Goal: Transaction & Acquisition: Purchase product/service

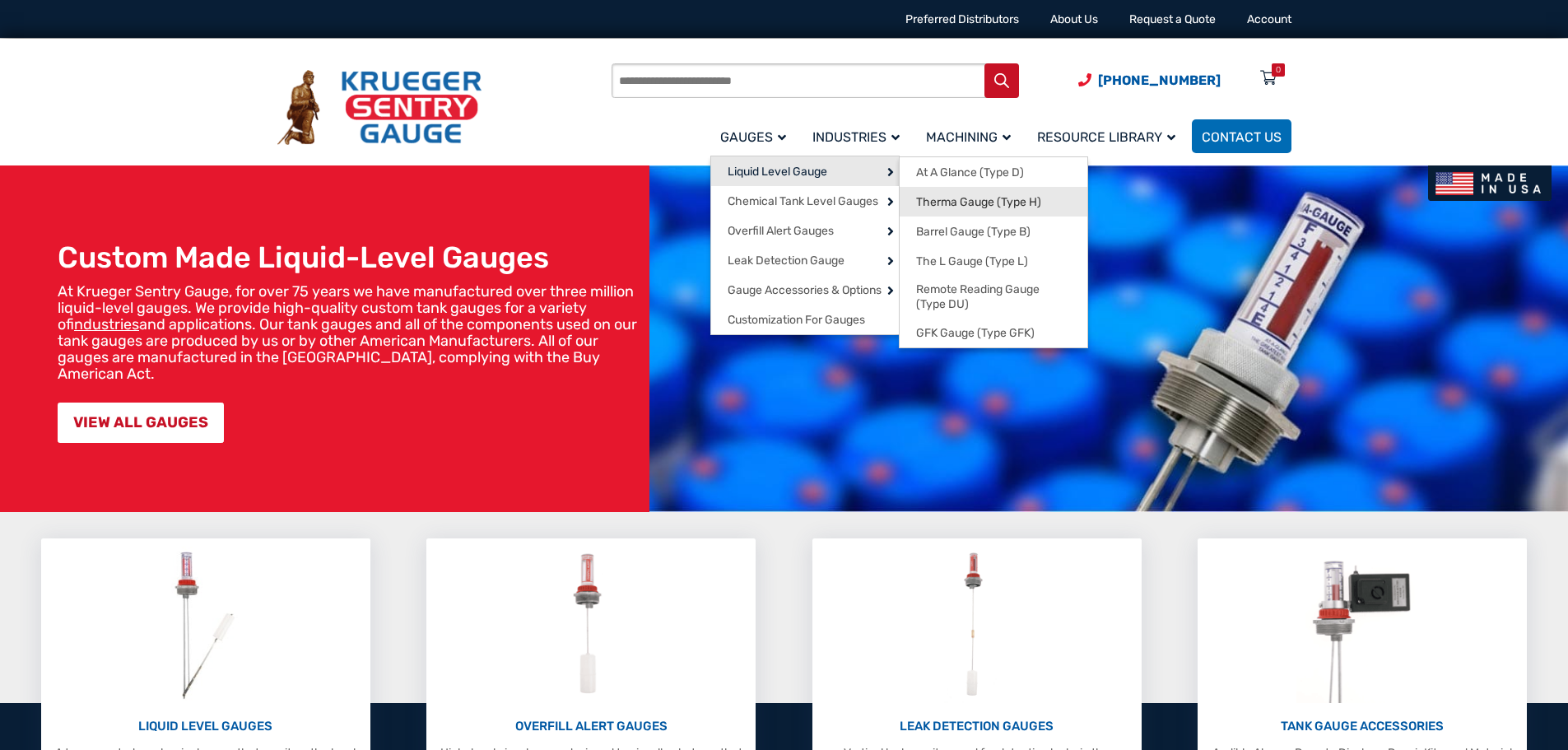
click at [1015, 205] on span "Therma Gauge (Type H)" at bounding box center [979, 203] width 125 height 15
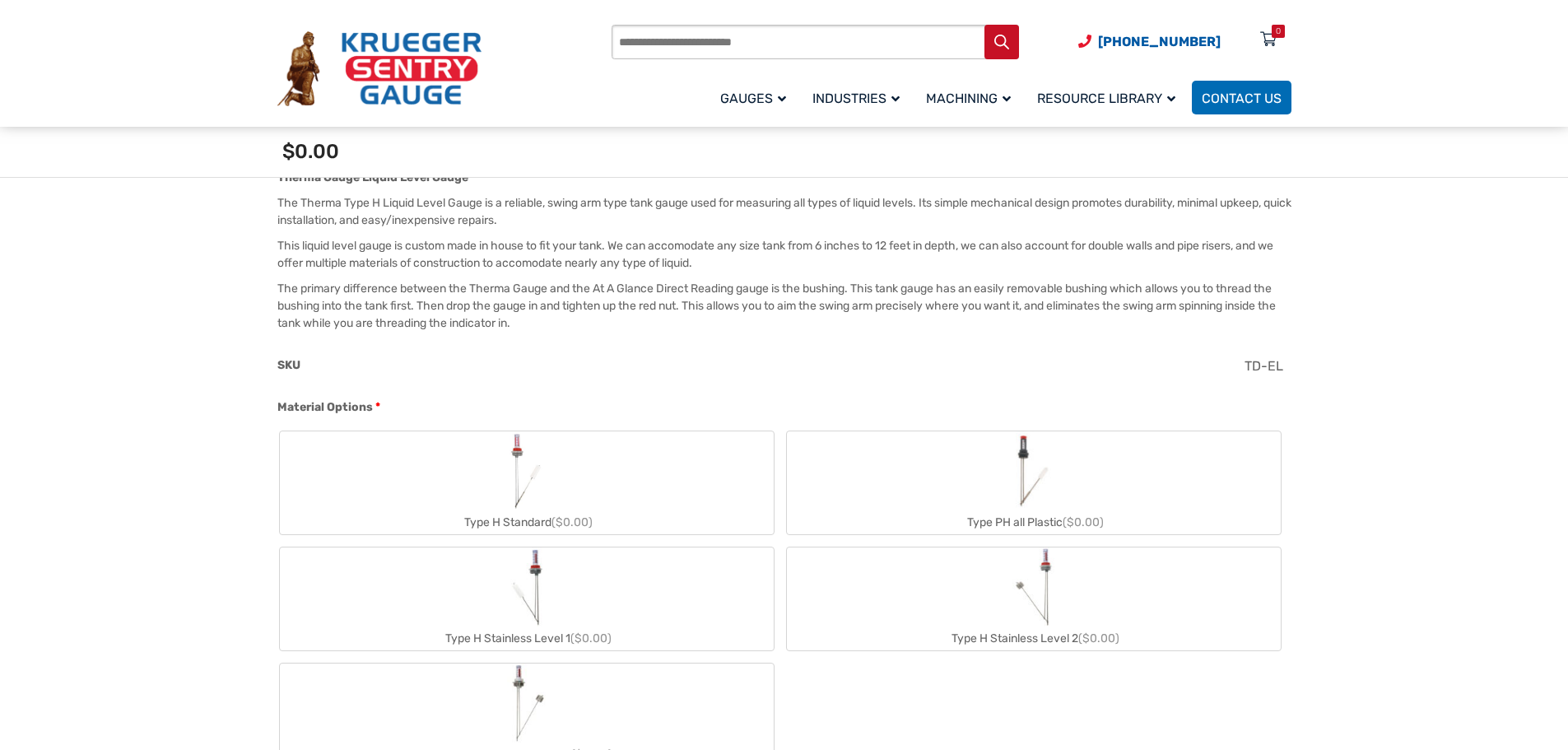
scroll to position [659, 0]
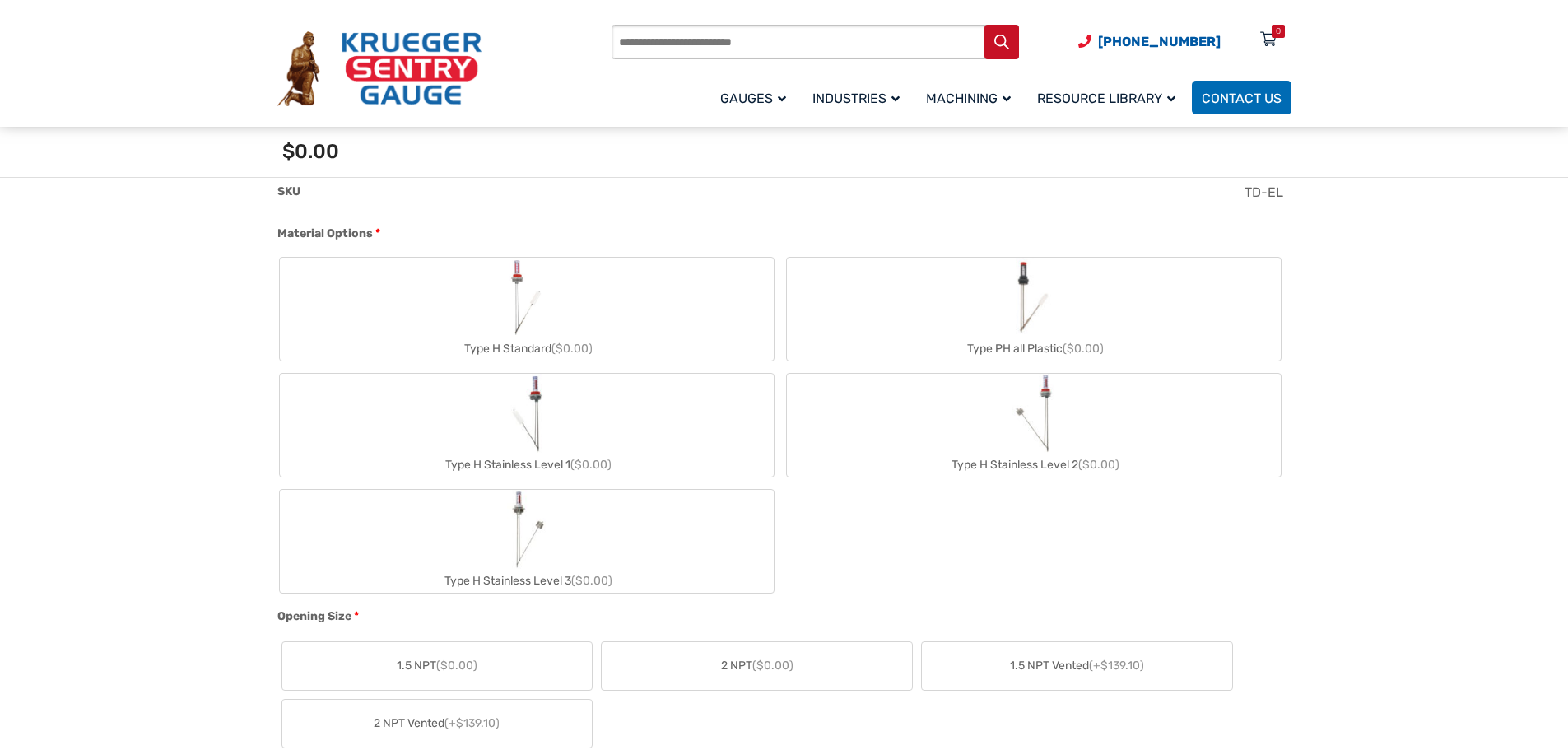
click at [562, 444] on label "Type H Stainless Level 1 ($0.00)" at bounding box center [527, 425] width 494 height 103
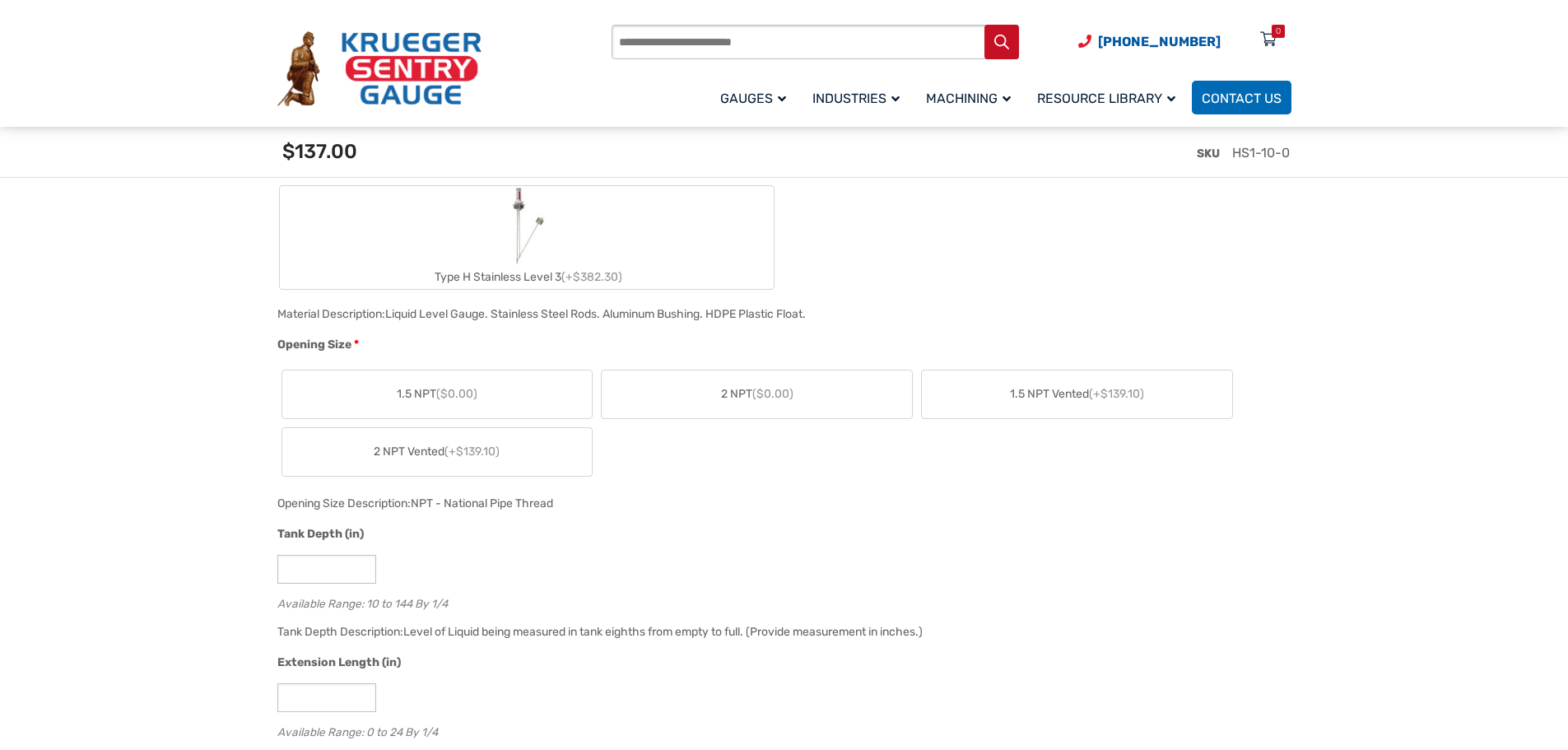
scroll to position [988, 0]
click at [796, 392] on label "2 NPT ($0.00)" at bounding box center [757, 391] width 311 height 47
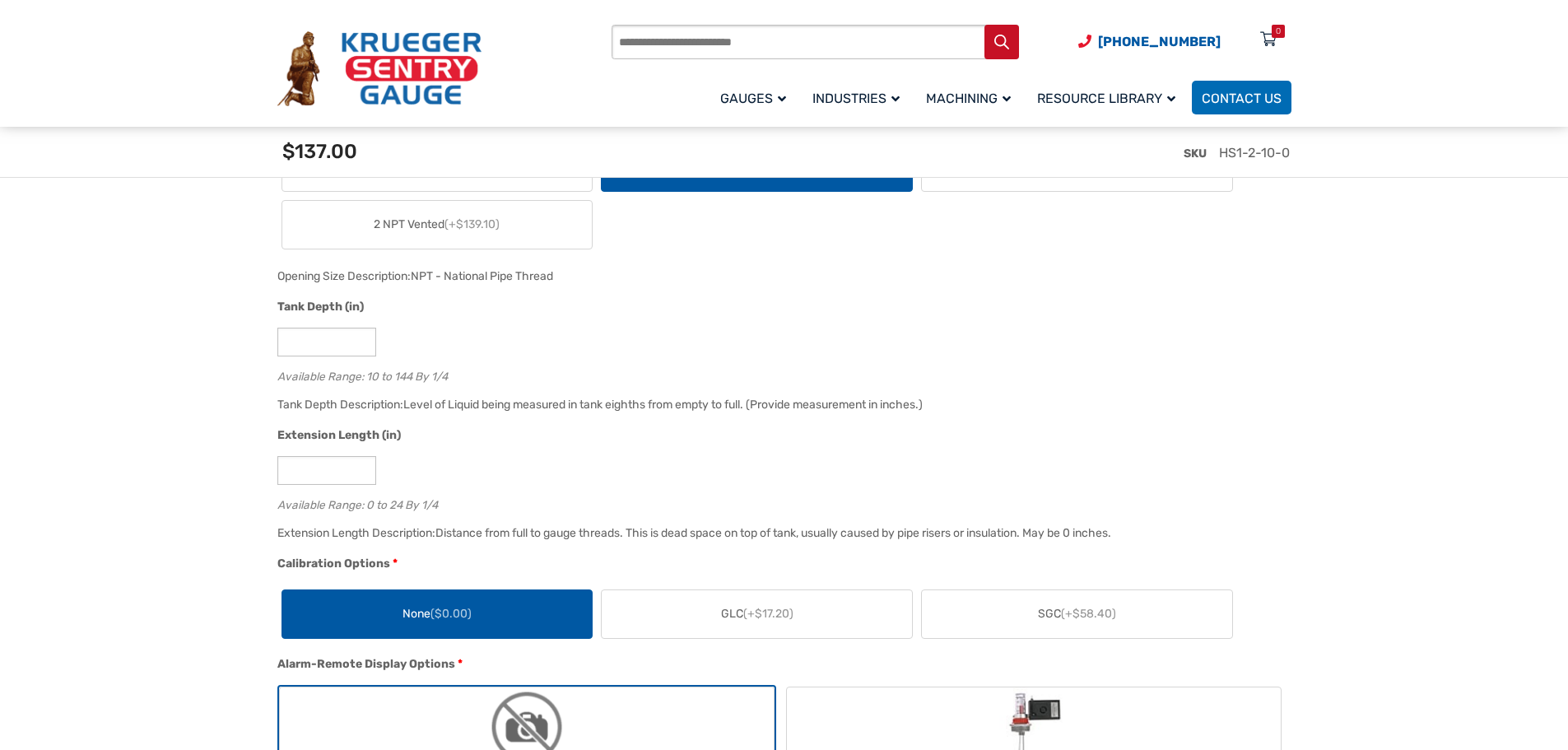
scroll to position [1236, 0]
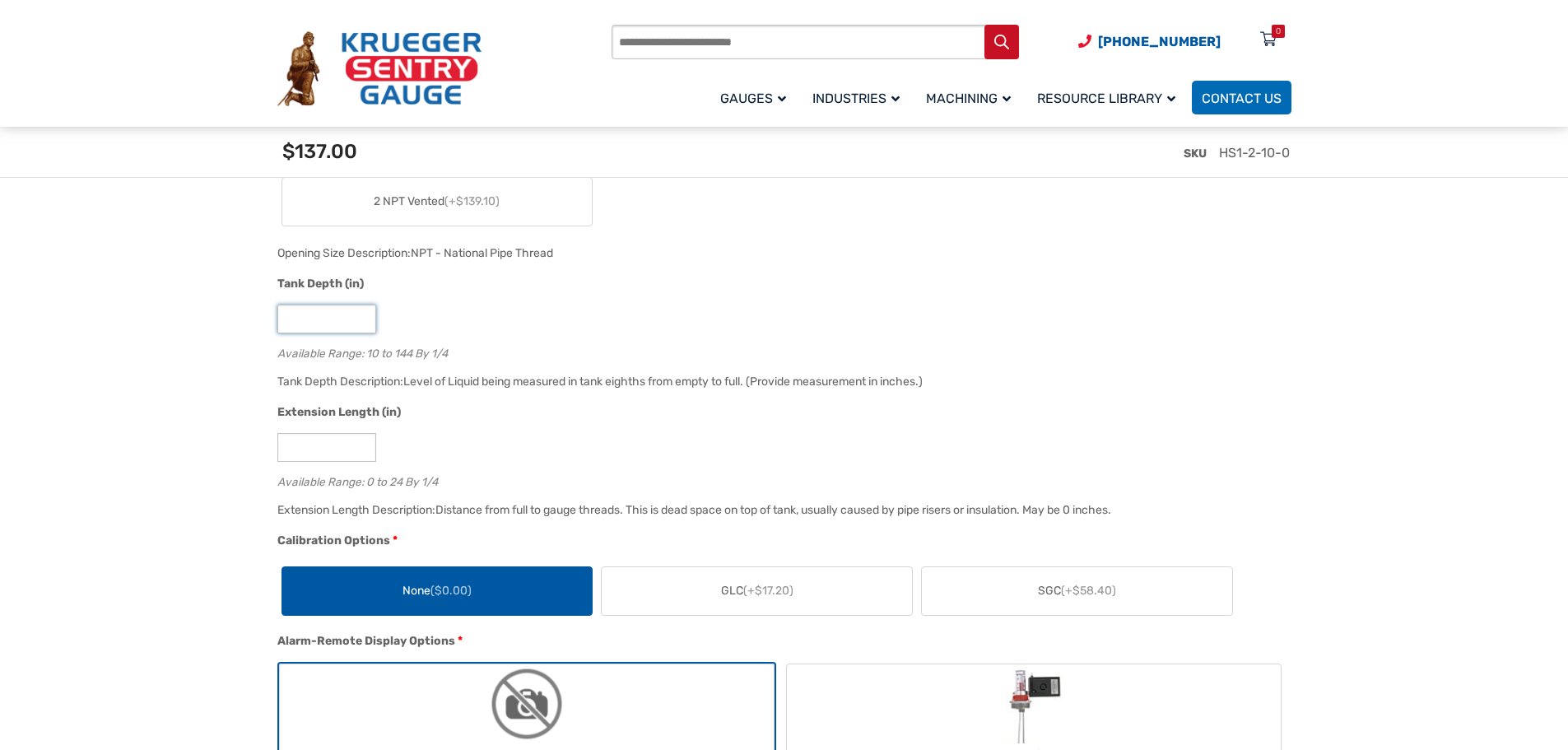
drag, startPoint x: 314, startPoint y: 326, endPoint x: 252, endPoint y: 320, distance: 62.3
click at [363, 314] on input "**" at bounding box center [327, 319] width 99 height 29
type input "**"
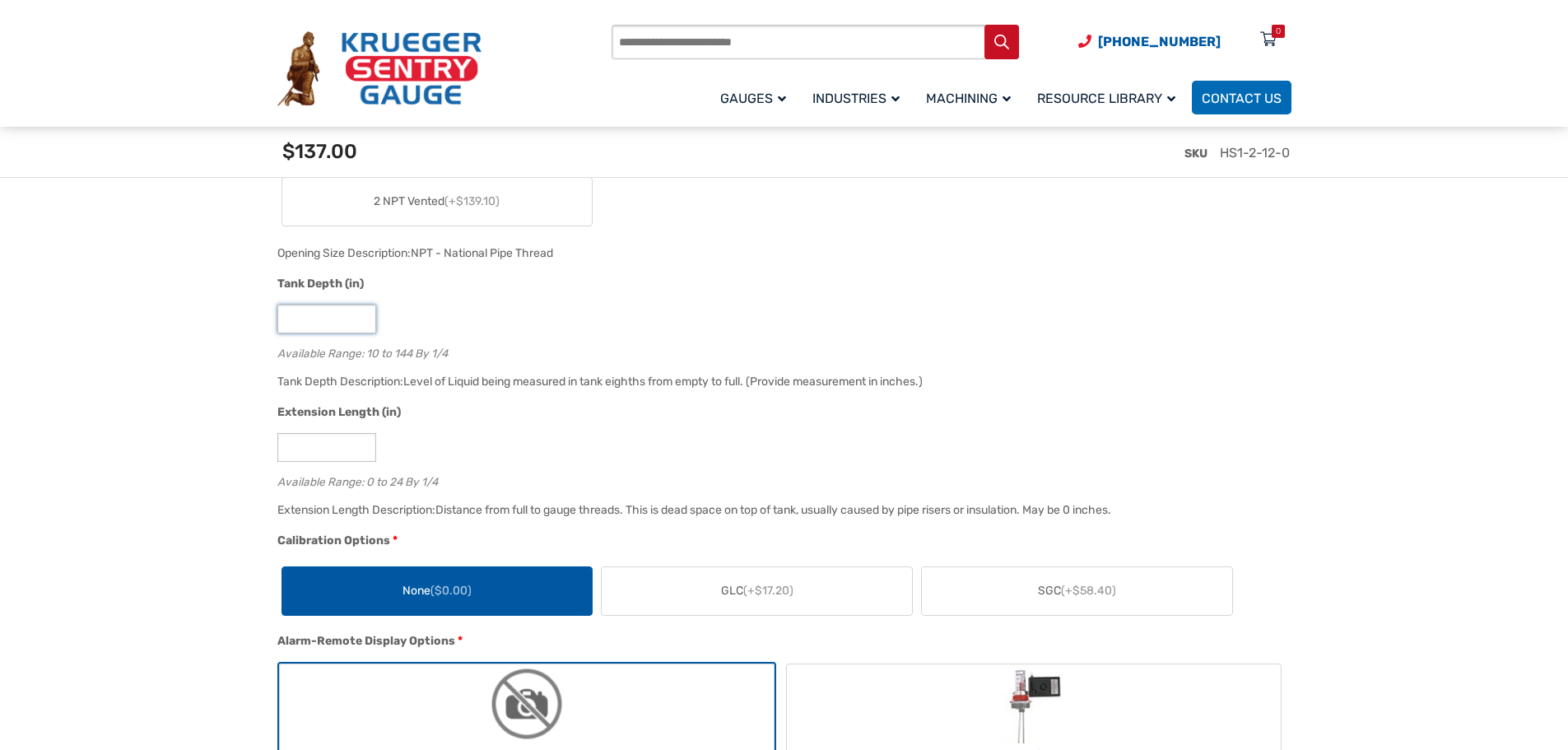
click at [363, 314] on input "**" at bounding box center [327, 319] width 99 height 29
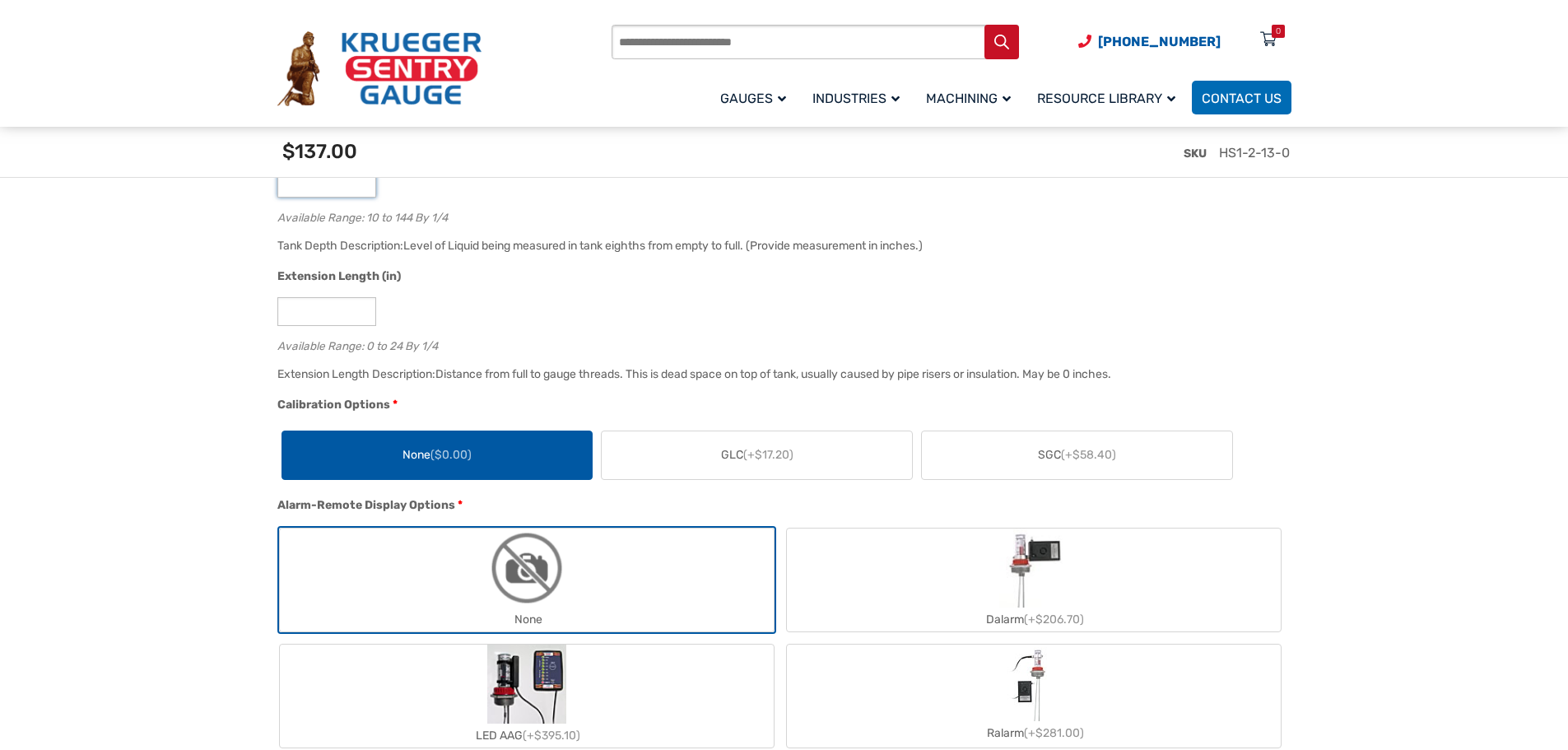
scroll to position [1401, 0]
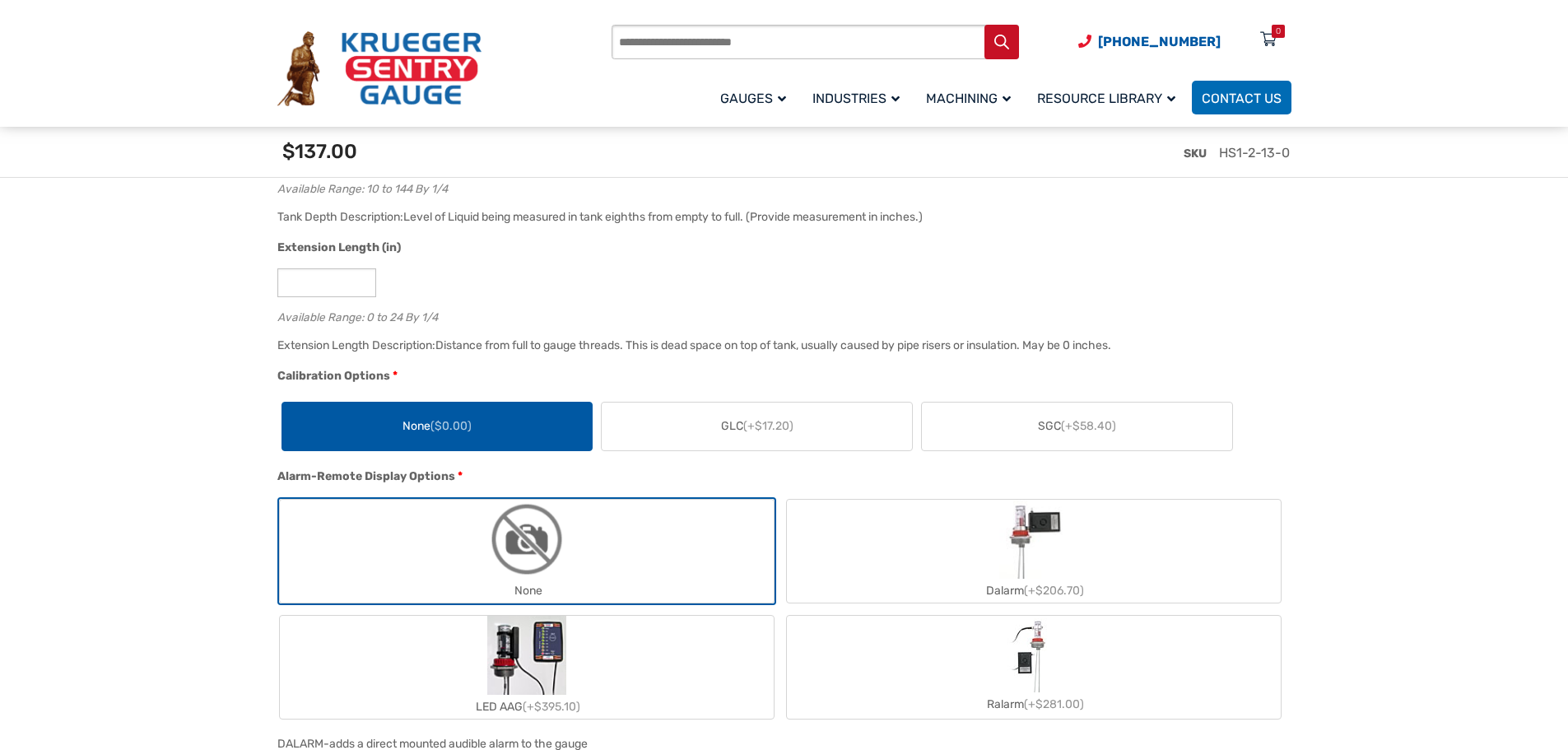
click at [830, 444] on label "GLC (+$17.20)" at bounding box center [757, 426] width 311 height 47
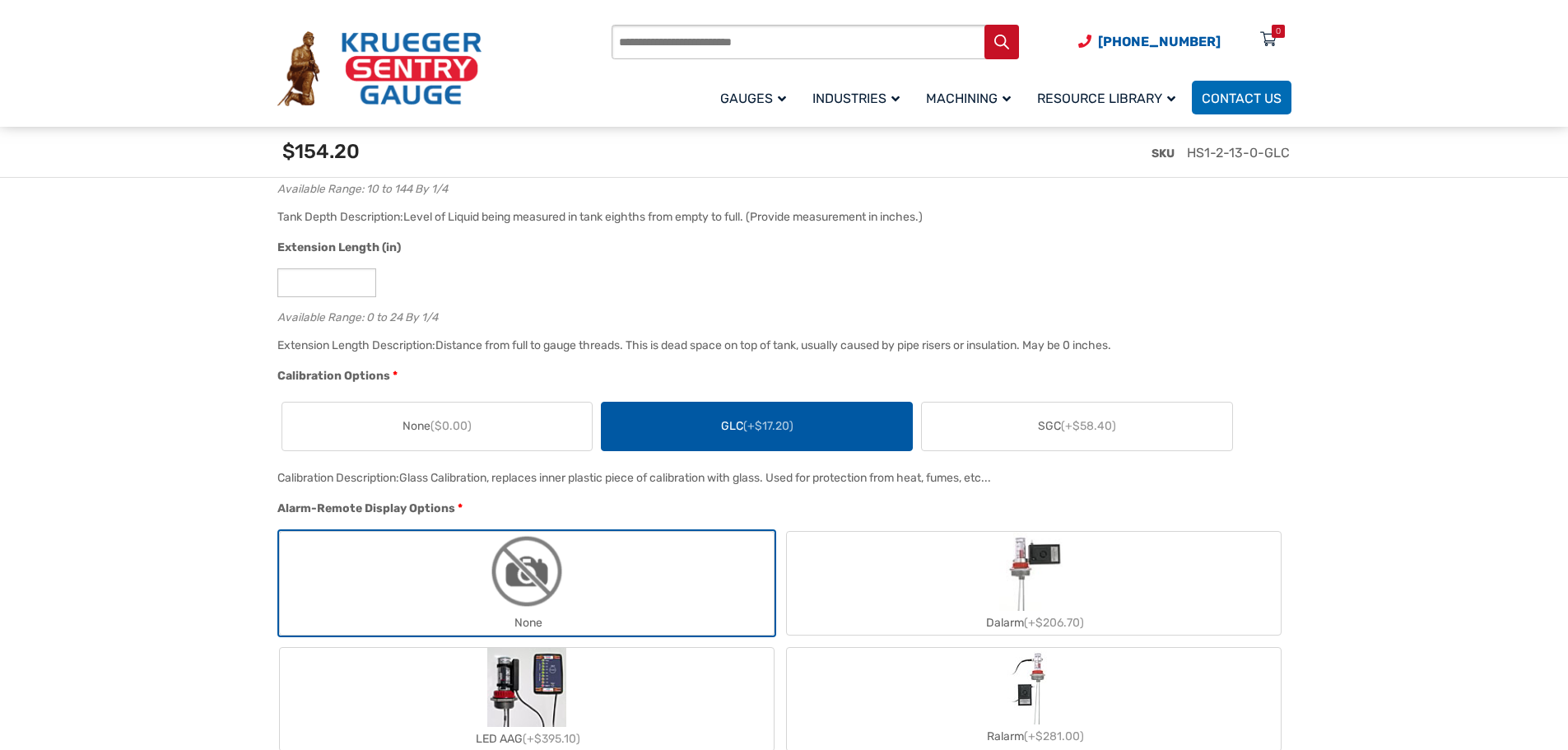
click at [1024, 440] on label "SGC (+$58.40)" at bounding box center [1076, 426] width 311 height 47
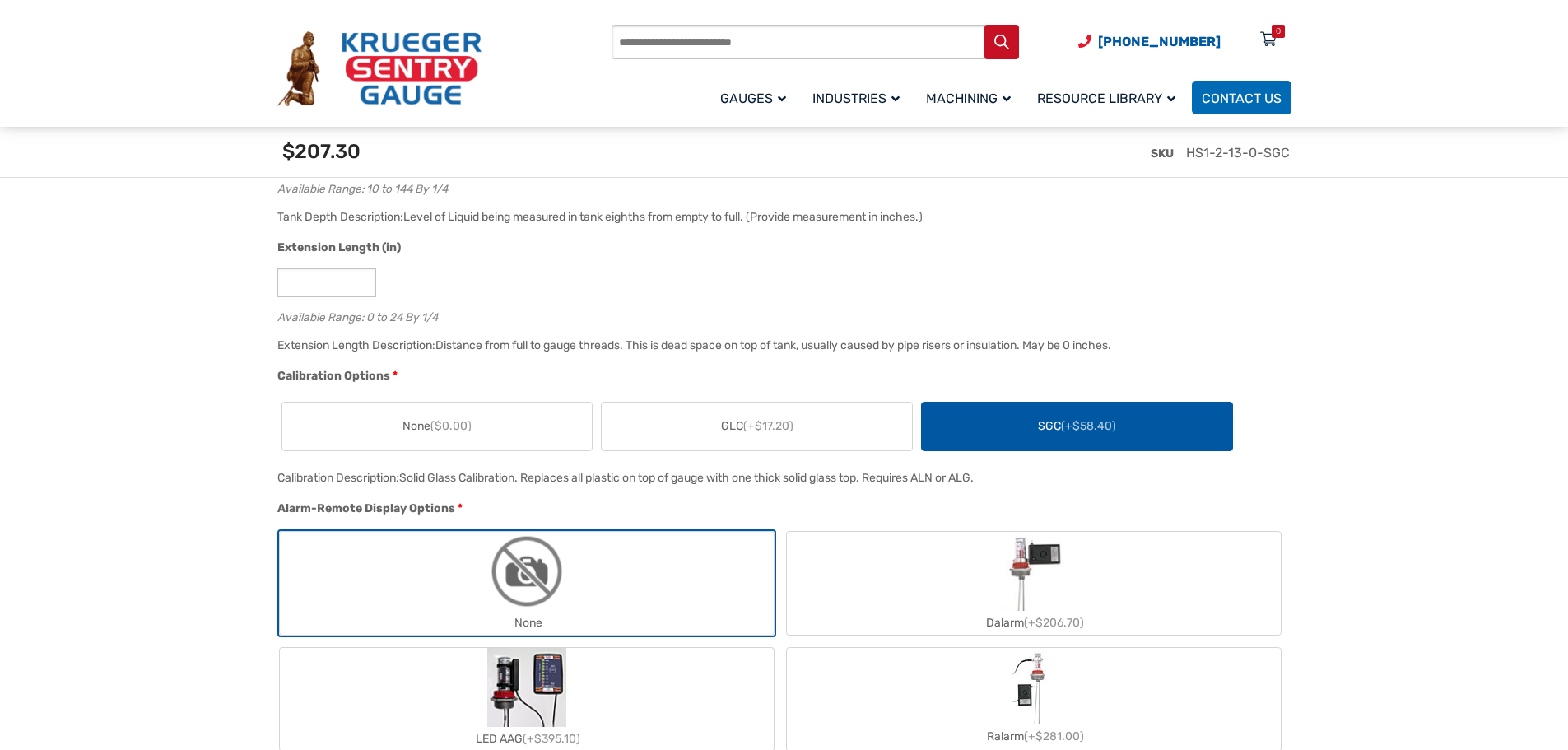
click at [1024, 439] on label "SGC (+$58.40)" at bounding box center [1076, 426] width 311 height 47
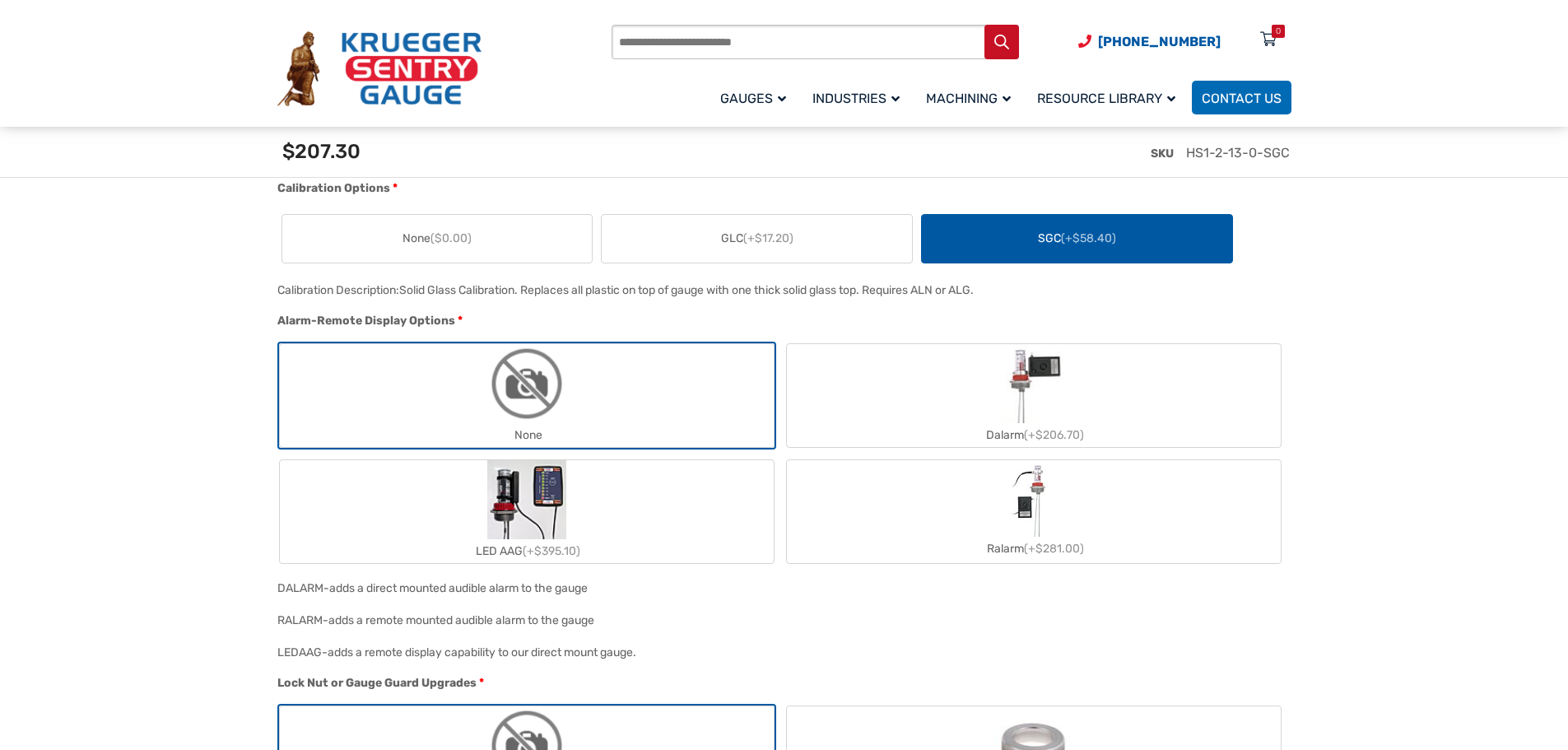
scroll to position [1647, 0]
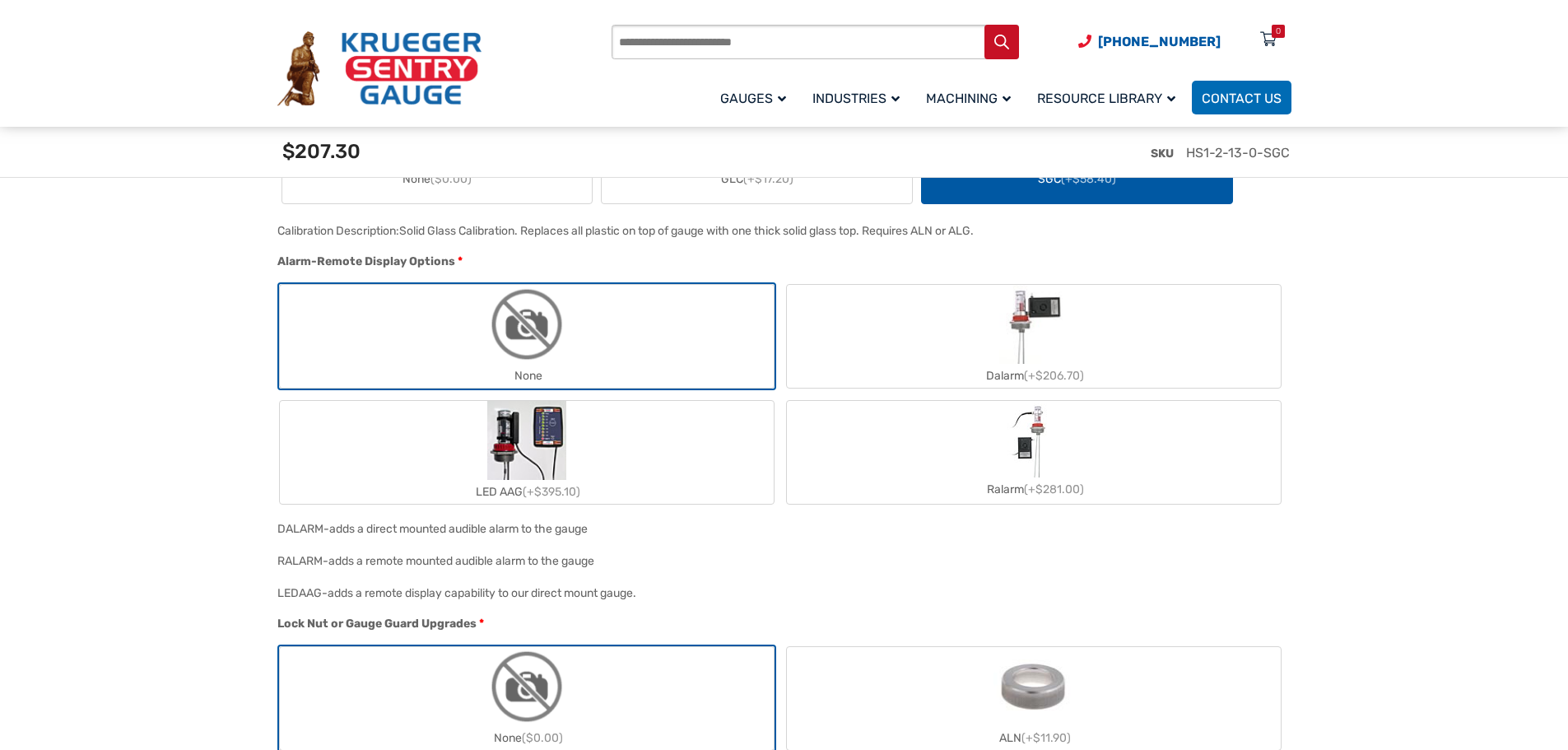
click at [678, 460] on label "LED AAG (+$395.10)" at bounding box center [527, 453] width 494 height 103
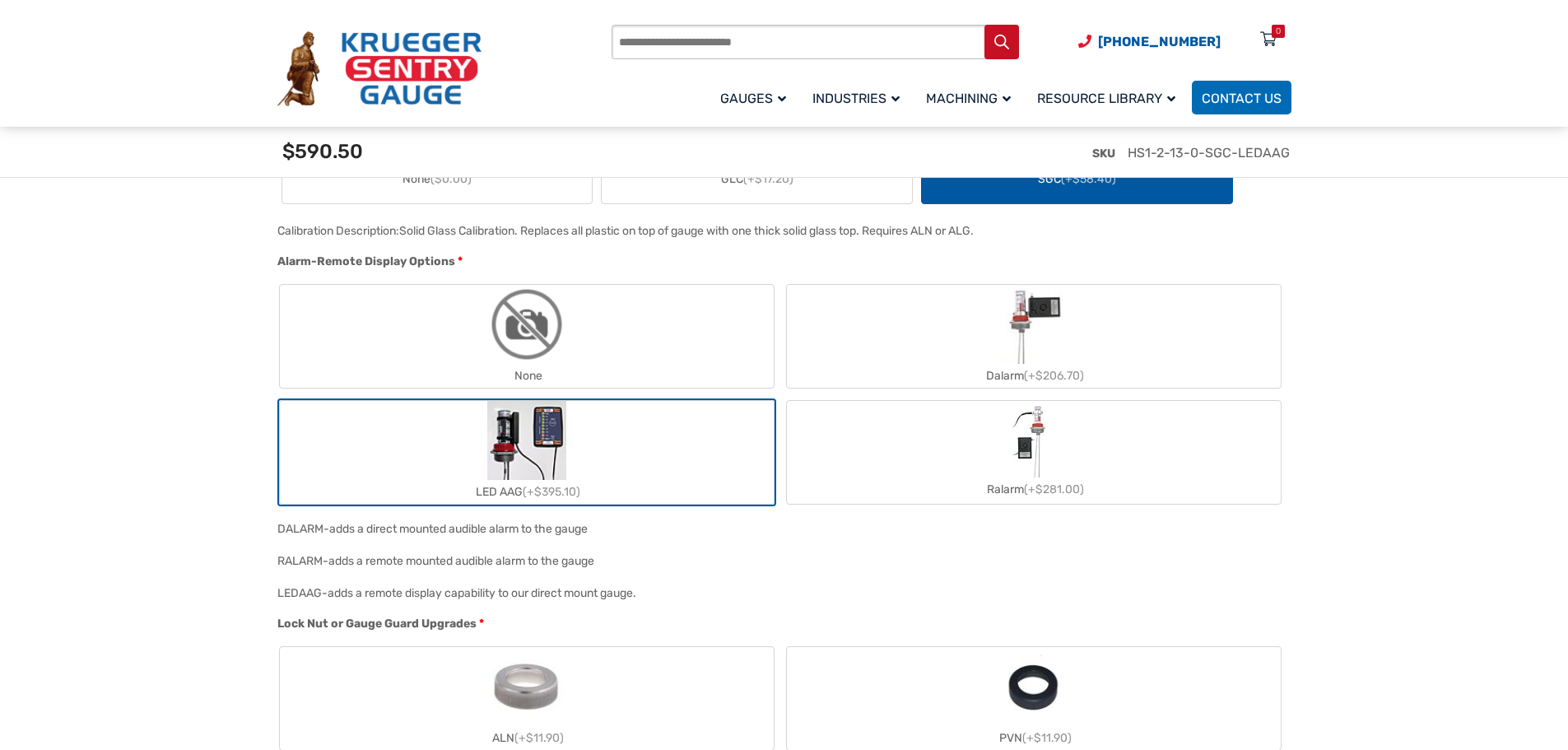
click at [628, 341] on label "None" at bounding box center [527, 336] width 494 height 103
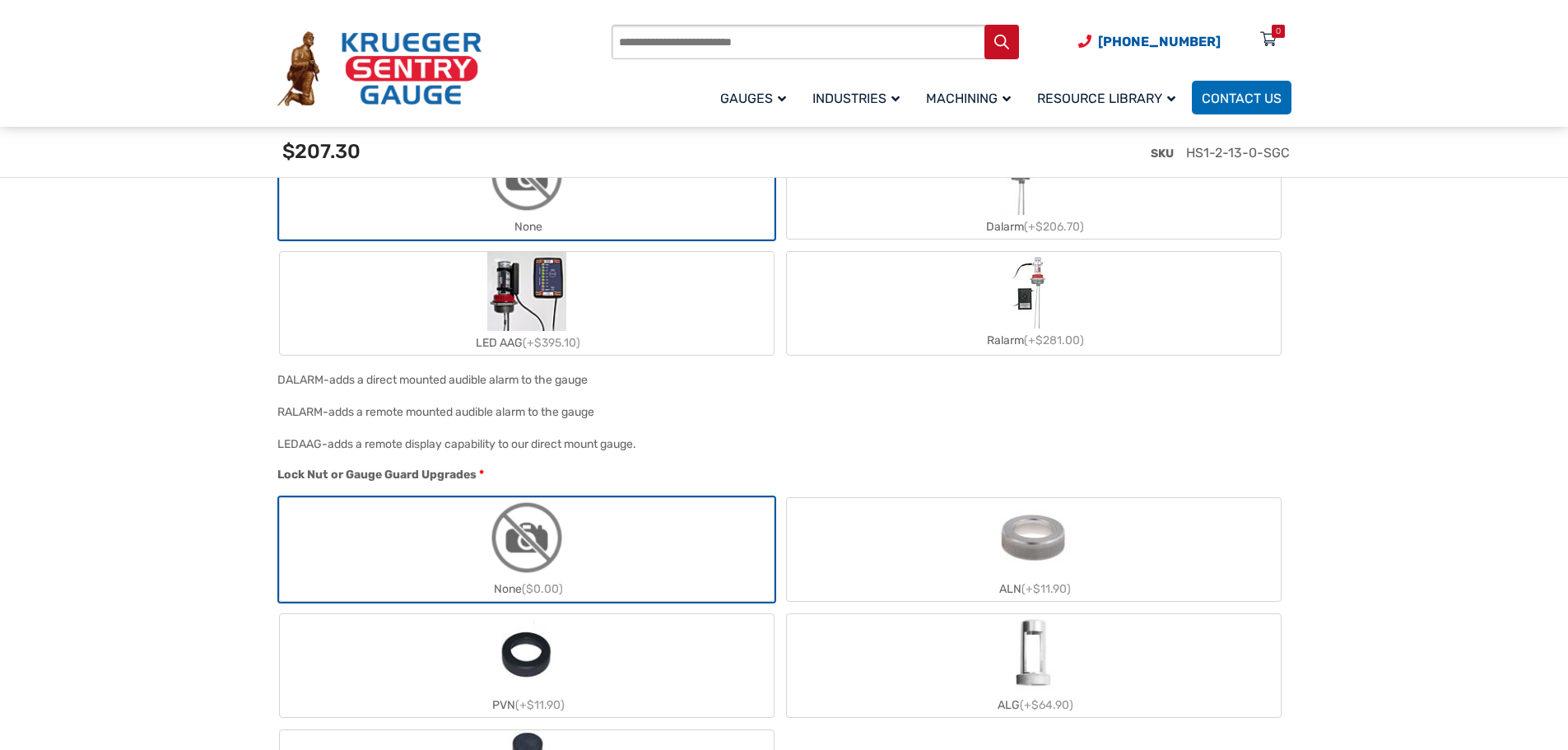
scroll to position [1894, 0]
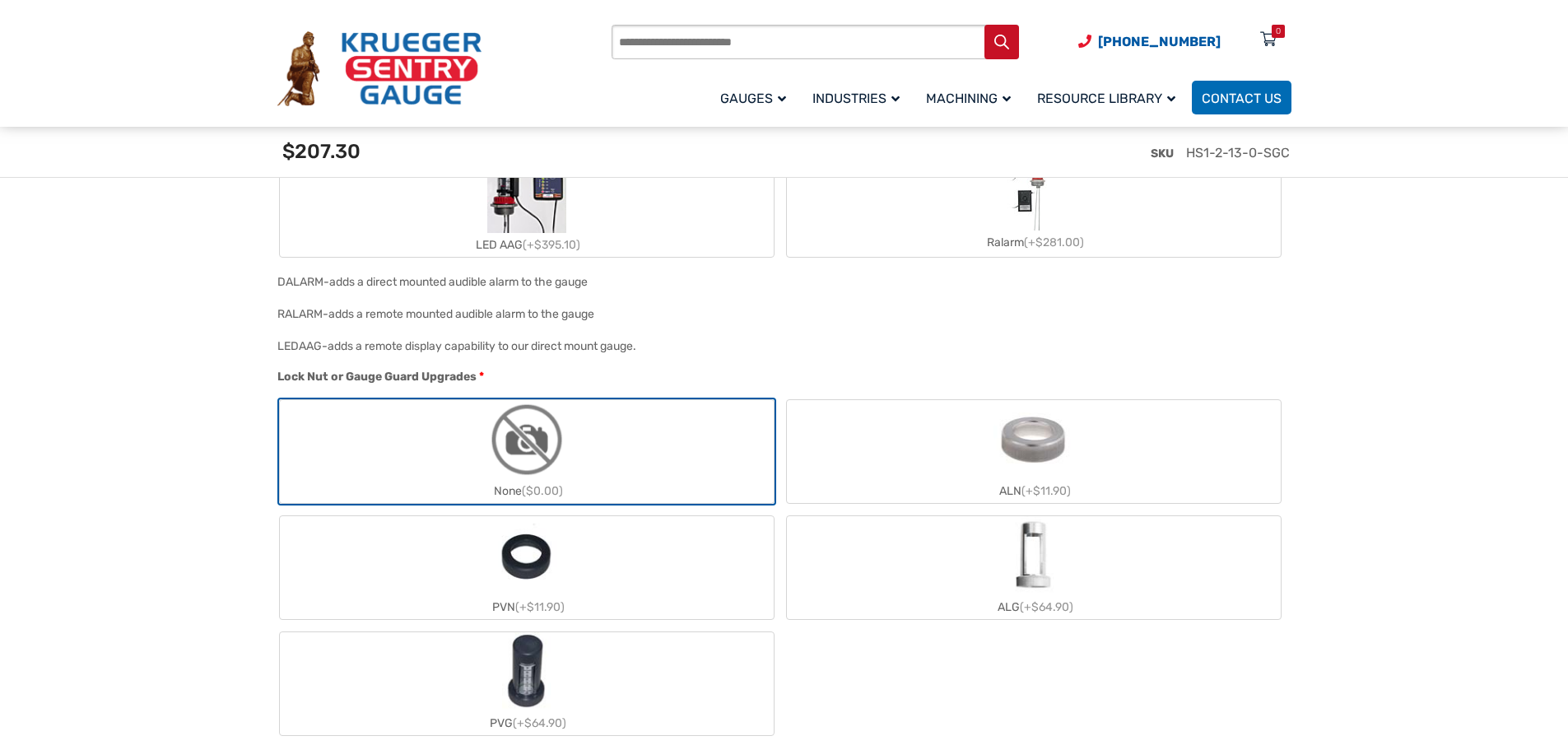
click at [1089, 423] on label "ALN (+$11.90)" at bounding box center [1034, 452] width 494 height 103
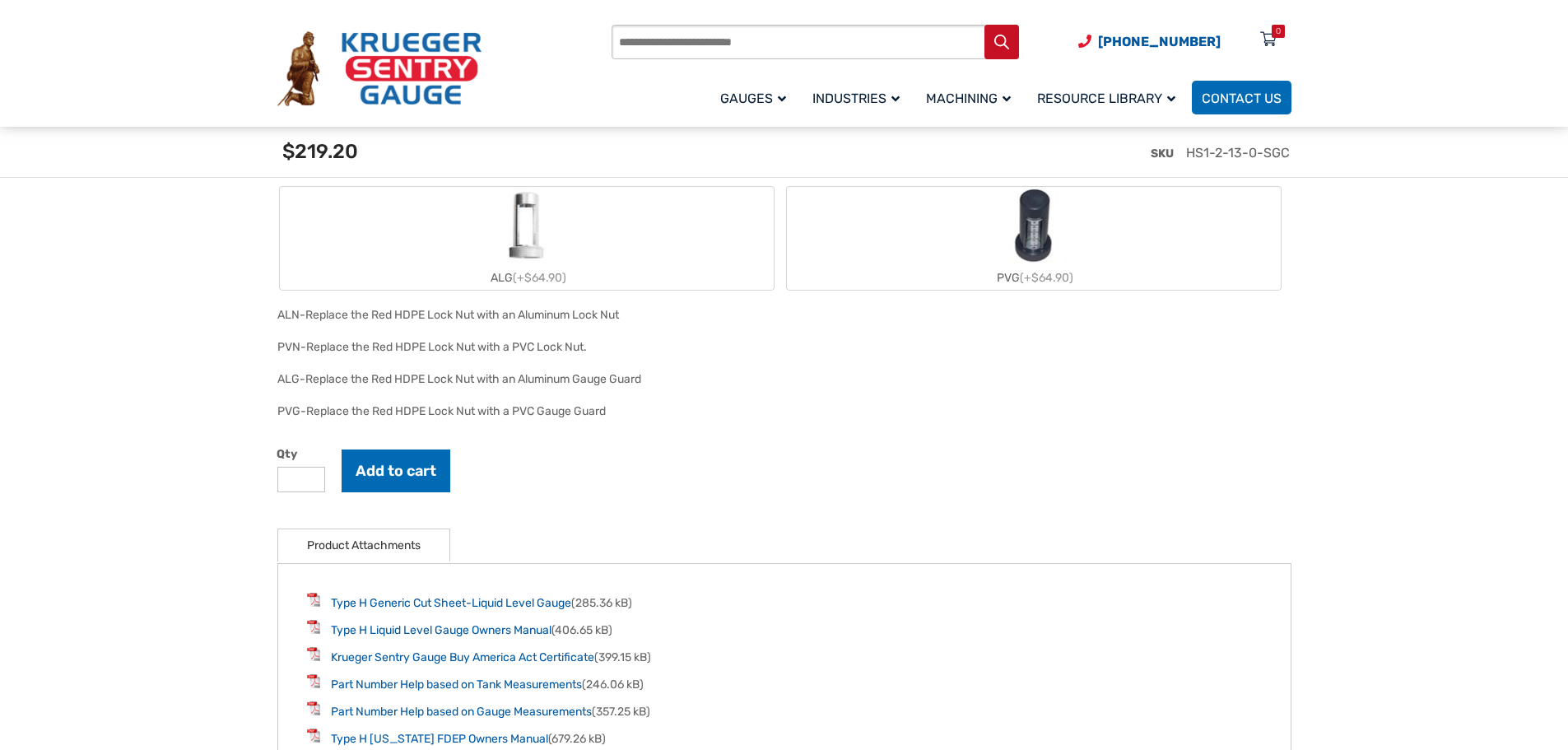
scroll to position [2635, 0]
